Goal: Navigation & Orientation: Find specific page/section

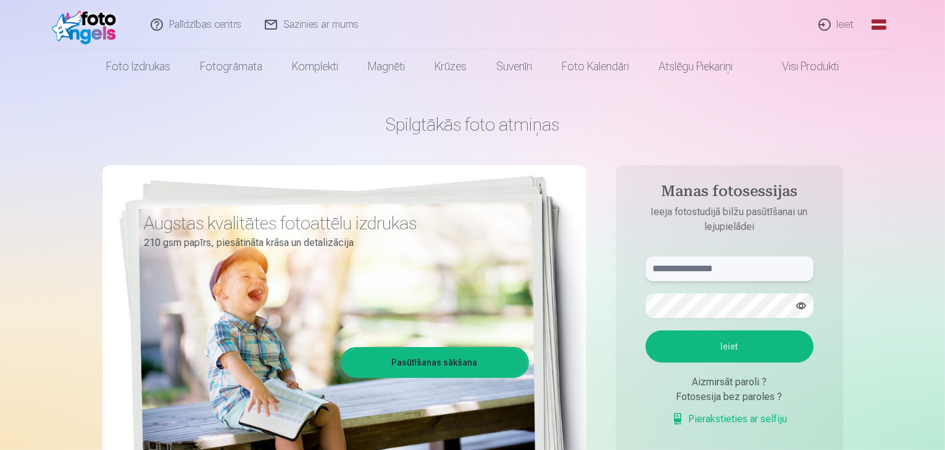
click at [647, 267] on input "text" at bounding box center [729, 269] width 168 height 25
type input "**********"
click at [803, 309] on button "button" at bounding box center [800, 305] width 23 height 23
click at [807, 302] on button "button" at bounding box center [800, 305] width 23 height 23
click at [705, 336] on button "Ieiet" at bounding box center [729, 347] width 168 height 32
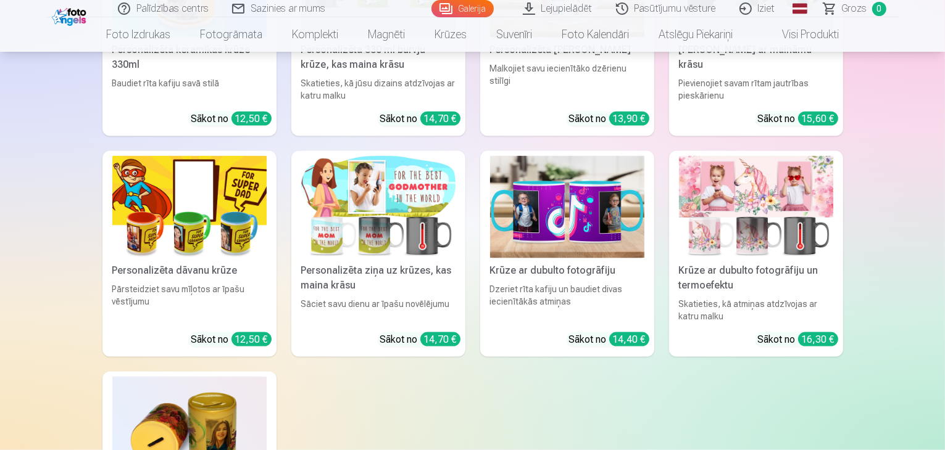
scroll to position [11108, 0]
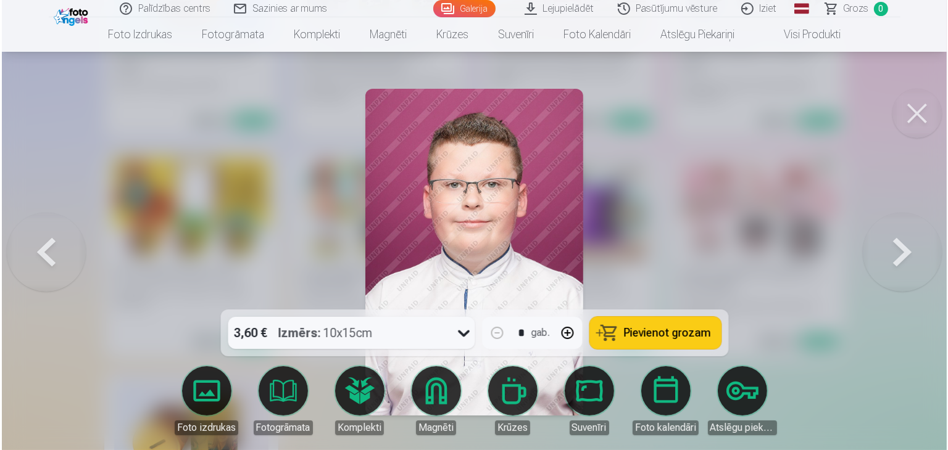
scroll to position [11143, 0]
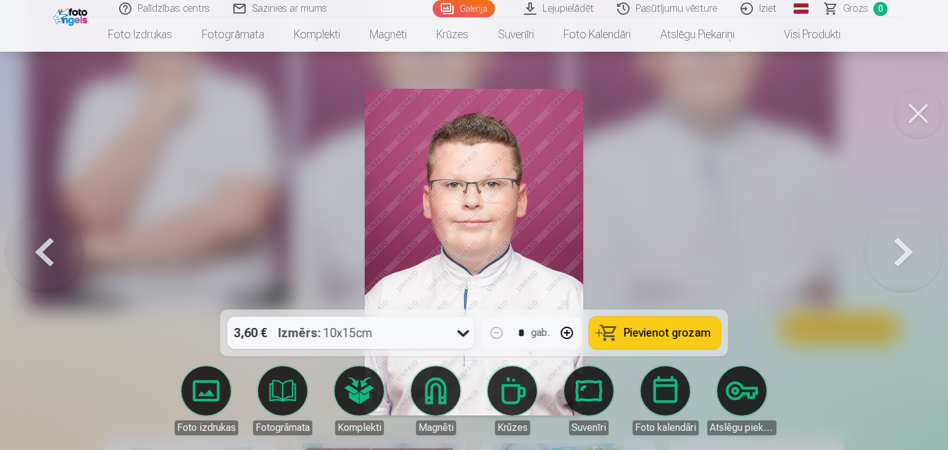
click at [905, 104] on button at bounding box center [918, 113] width 49 height 49
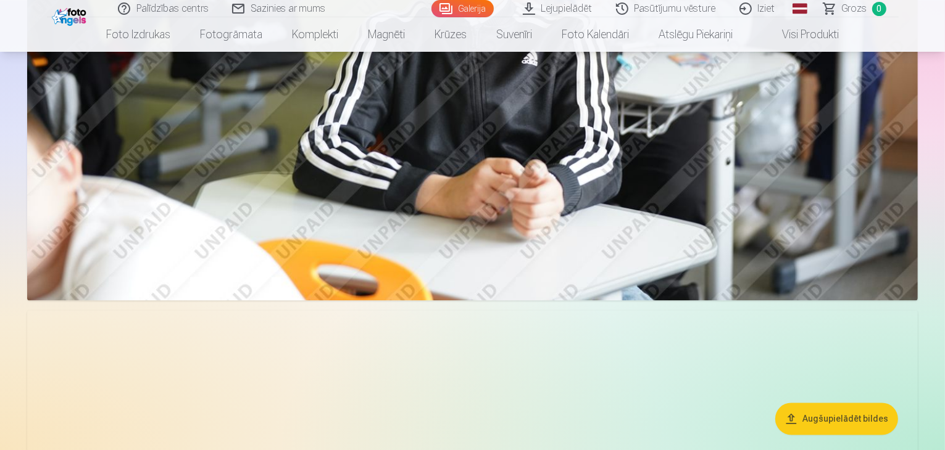
scroll to position [2444, 0]
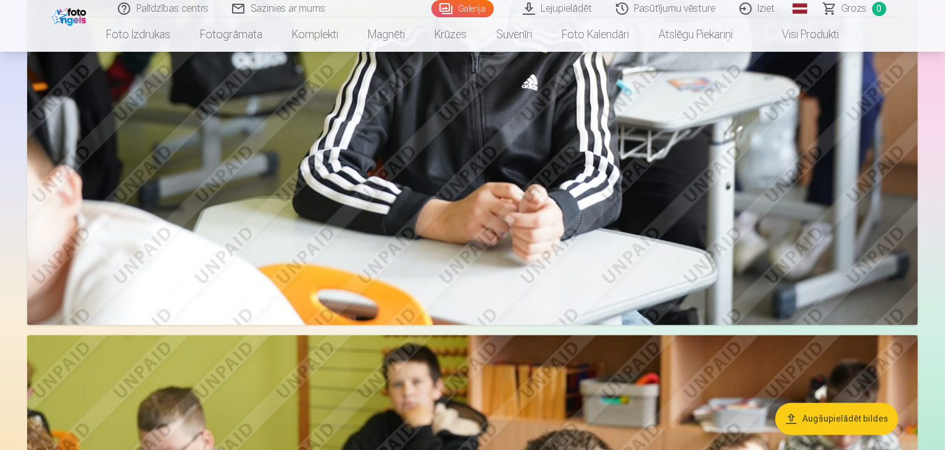
click at [817, 30] on link "Visi produkti" at bounding box center [800, 34] width 106 height 35
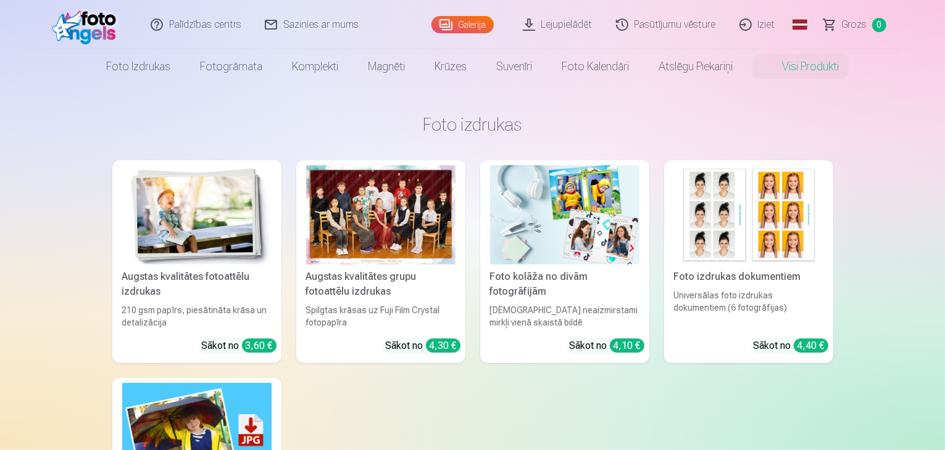
click at [459, 24] on link "Galerija" at bounding box center [462, 24] width 62 height 17
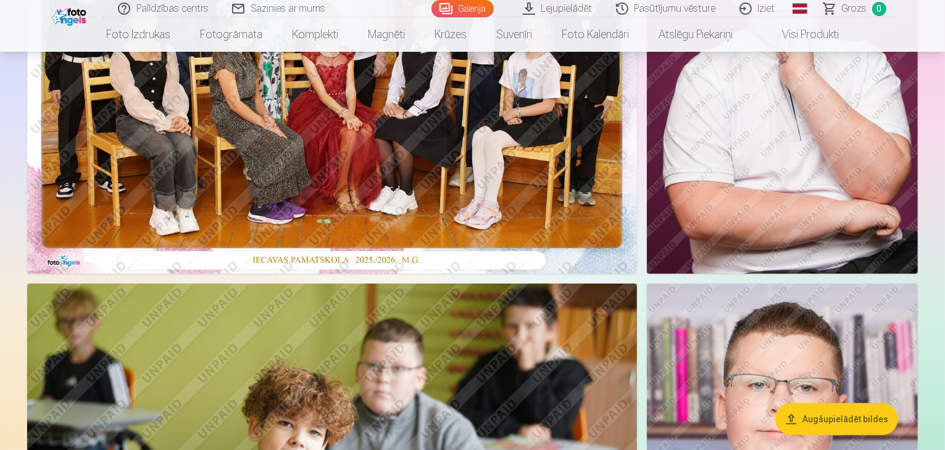
scroll to position [272, 0]
